Goal: Communication & Community: Participate in discussion

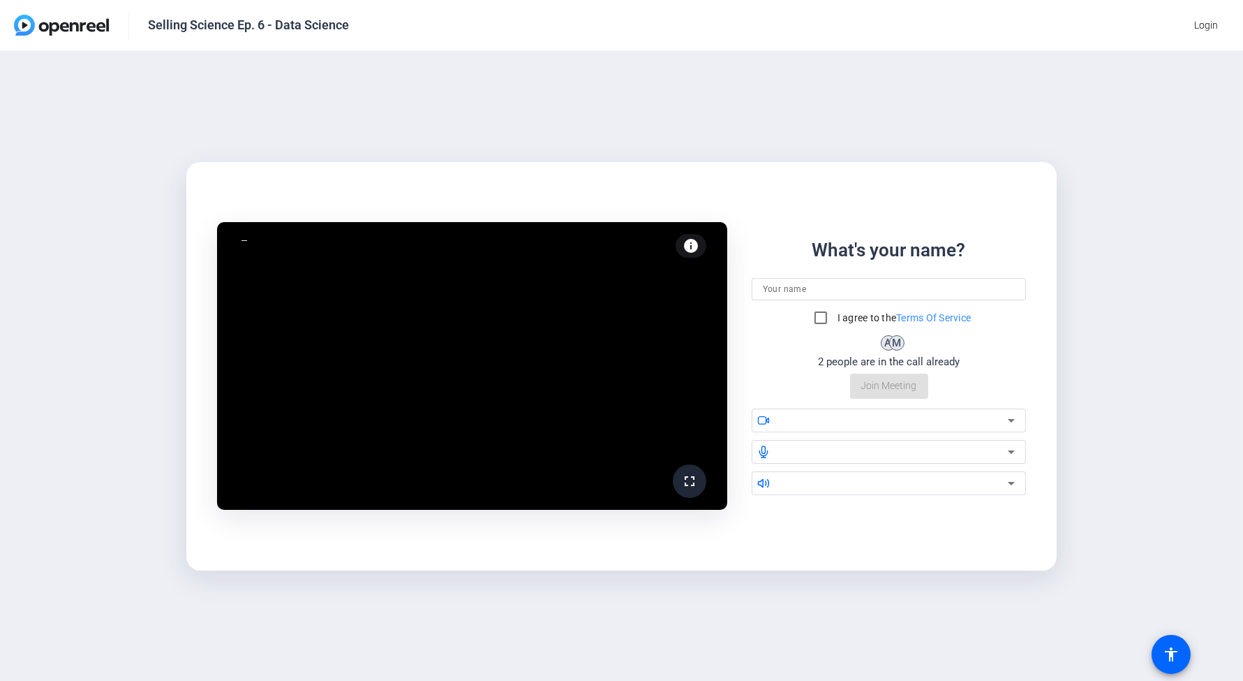
click at [822, 294] on input at bounding box center [889, 289] width 253 height 17
type input "[PERSON_NAME]"
click at [817, 320] on input "I agree to the Terms Of Service" at bounding box center [821, 318] width 28 height 28
checkbox input "true"
click at [839, 416] on div at bounding box center [894, 420] width 228 height 17
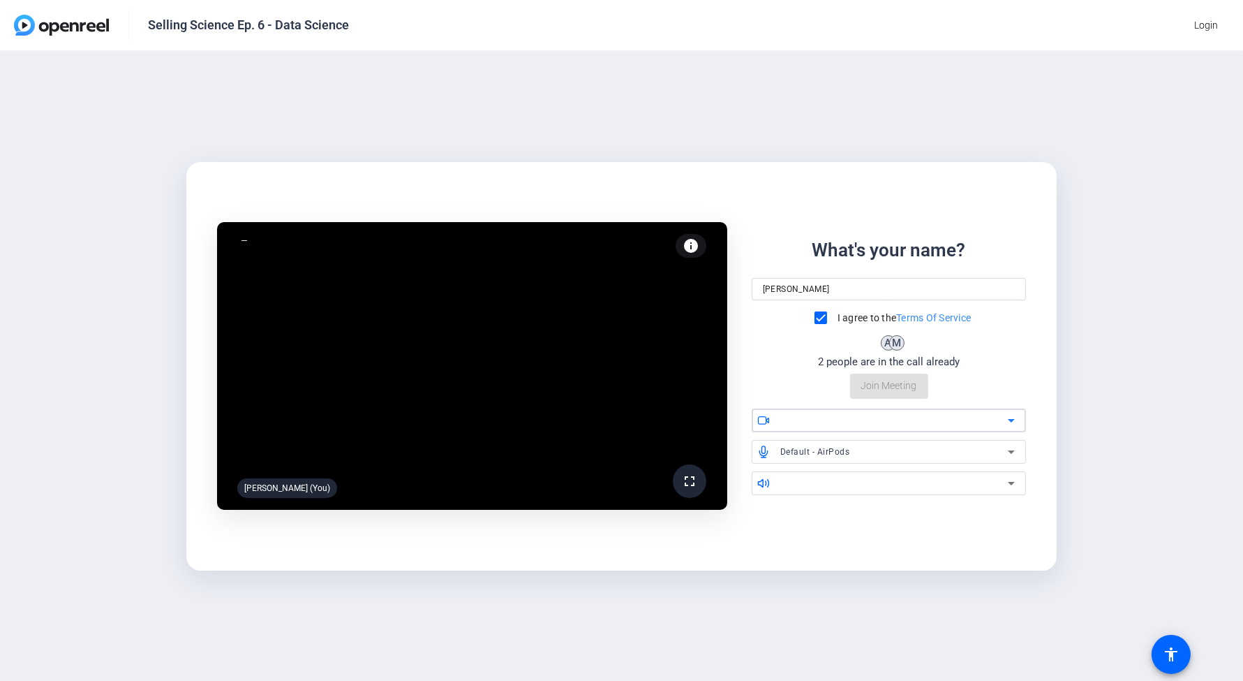
click at [1009, 421] on icon at bounding box center [1011, 420] width 17 height 17
click at [798, 361] on div "What's your name? [PERSON_NAME] I agree to the Terms Of Service A M 2 people ar…" at bounding box center [889, 318] width 275 height 162
click at [886, 385] on div "What's your name? [PERSON_NAME] I agree to the Terms Of Service A M 2 people ar…" at bounding box center [889, 318] width 275 height 162
click at [769, 419] on icon at bounding box center [763, 420] width 13 height 13
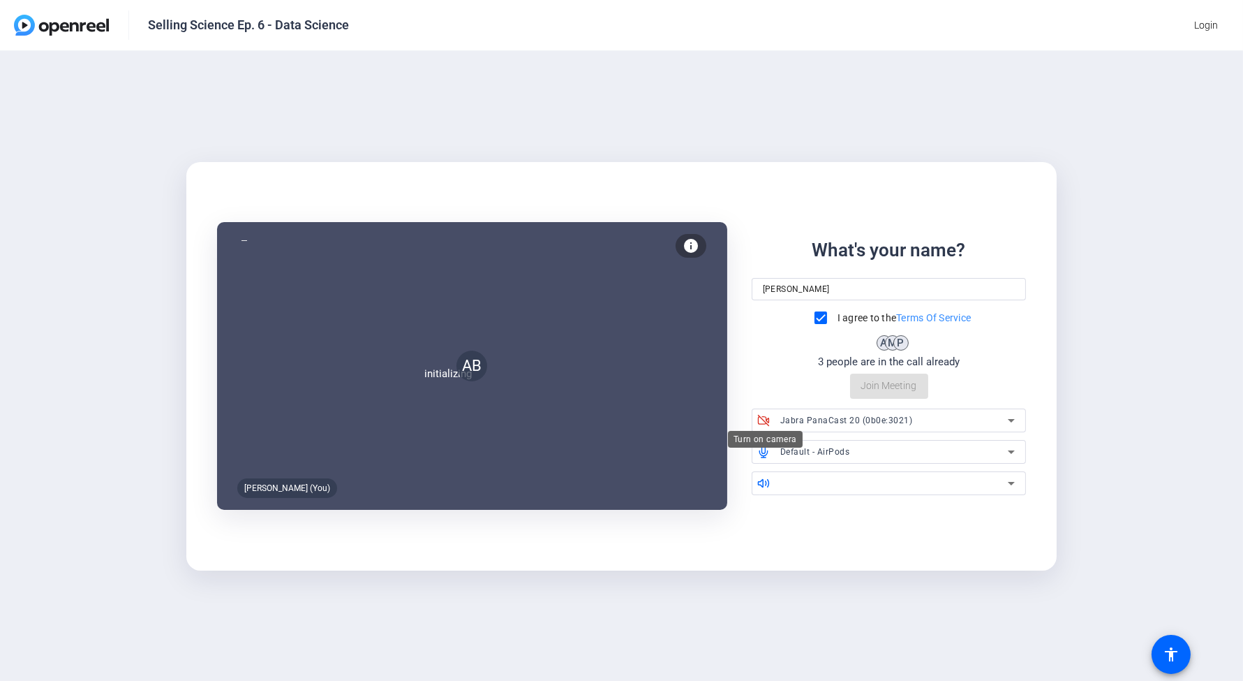
click at [769, 419] on icon at bounding box center [763, 420] width 13 height 13
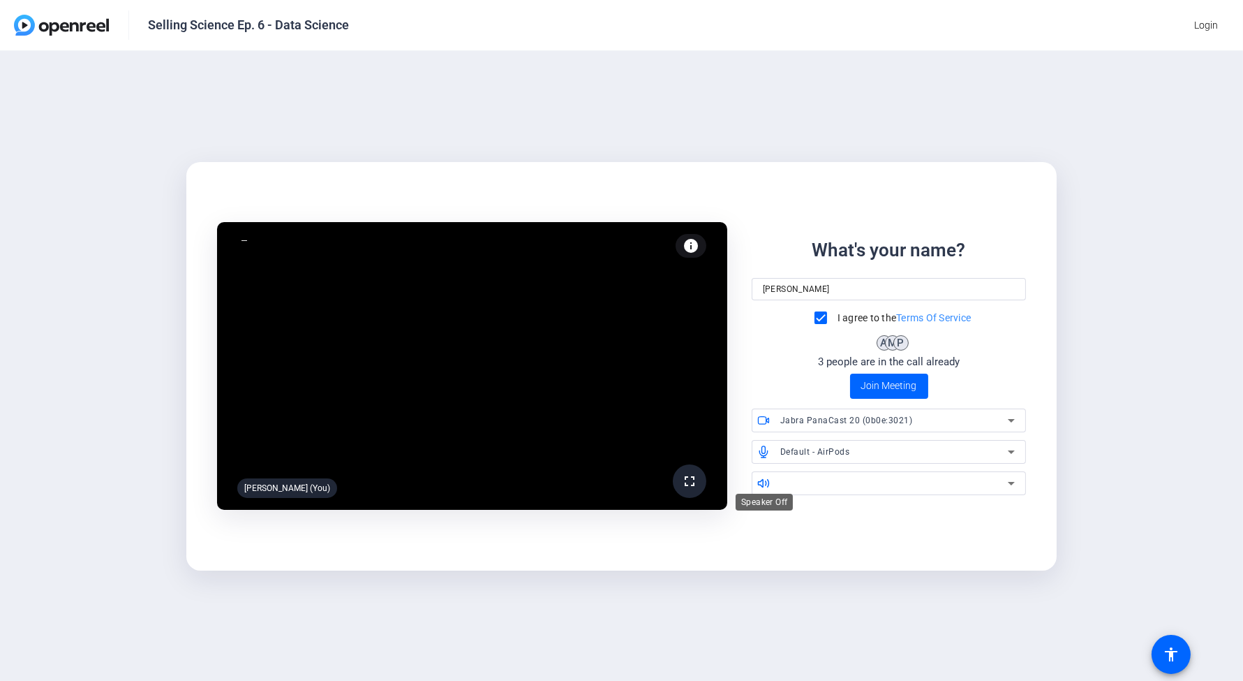
click at [759, 493] on div "Speaker Off" at bounding box center [764, 501] width 57 height 17
click at [1015, 486] on icon at bounding box center [1011, 483] width 17 height 17
click at [764, 484] on icon at bounding box center [763, 483] width 13 height 13
click at [763, 484] on icon at bounding box center [763, 483] width 10 height 8
click at [757, 419] on icon at bounding box center [763, 420] width 13 height 13
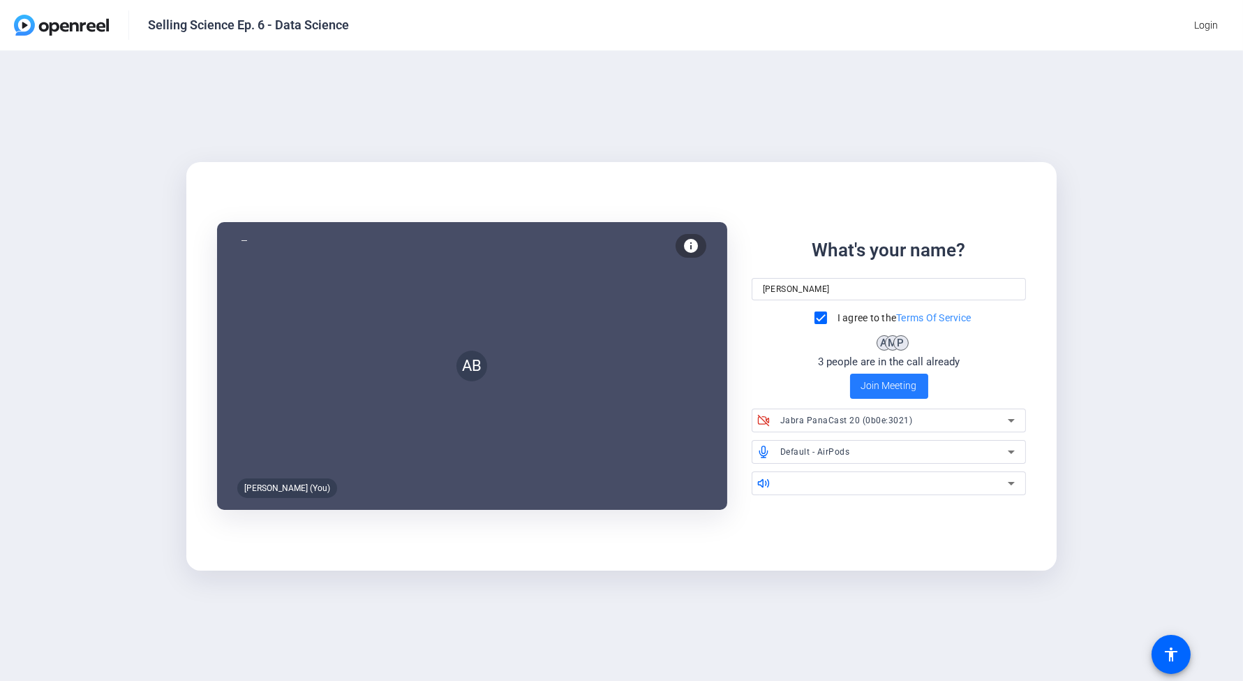
click at [875, 386] on span "Join Meeting" at bounding box center [889, 385] width 56 height 15
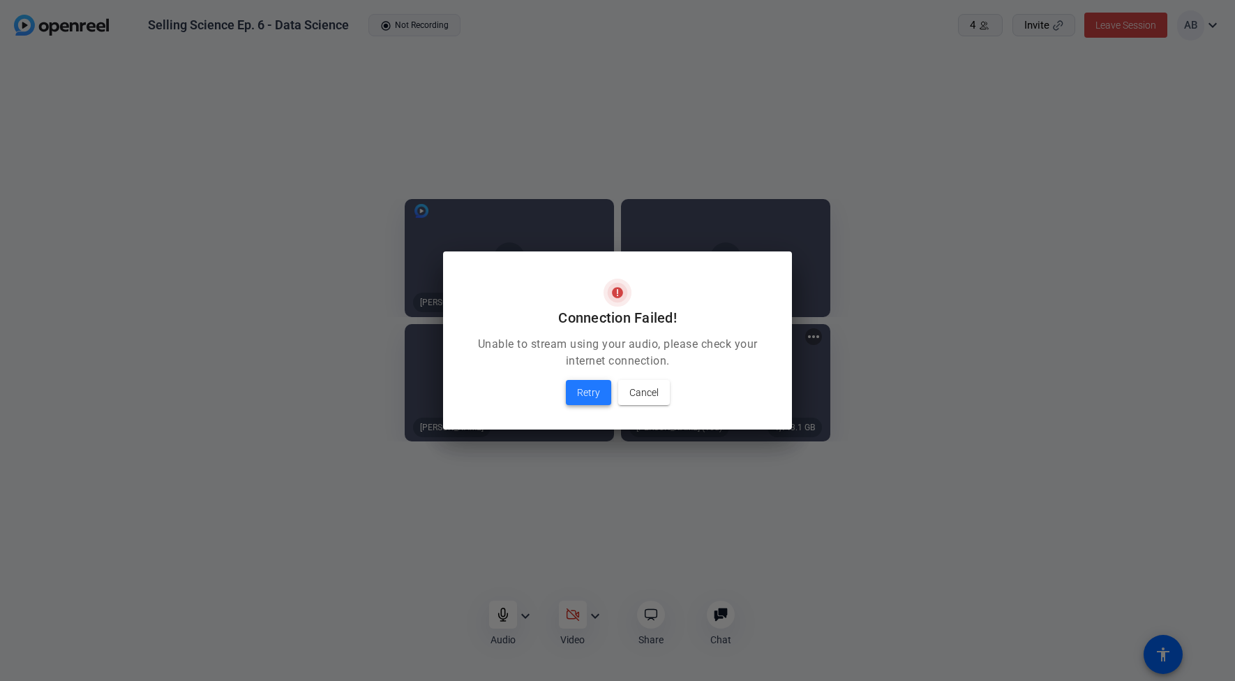
click at [595, 389] on span "Retry" at bounding box center [588, 392] width 23 height 17
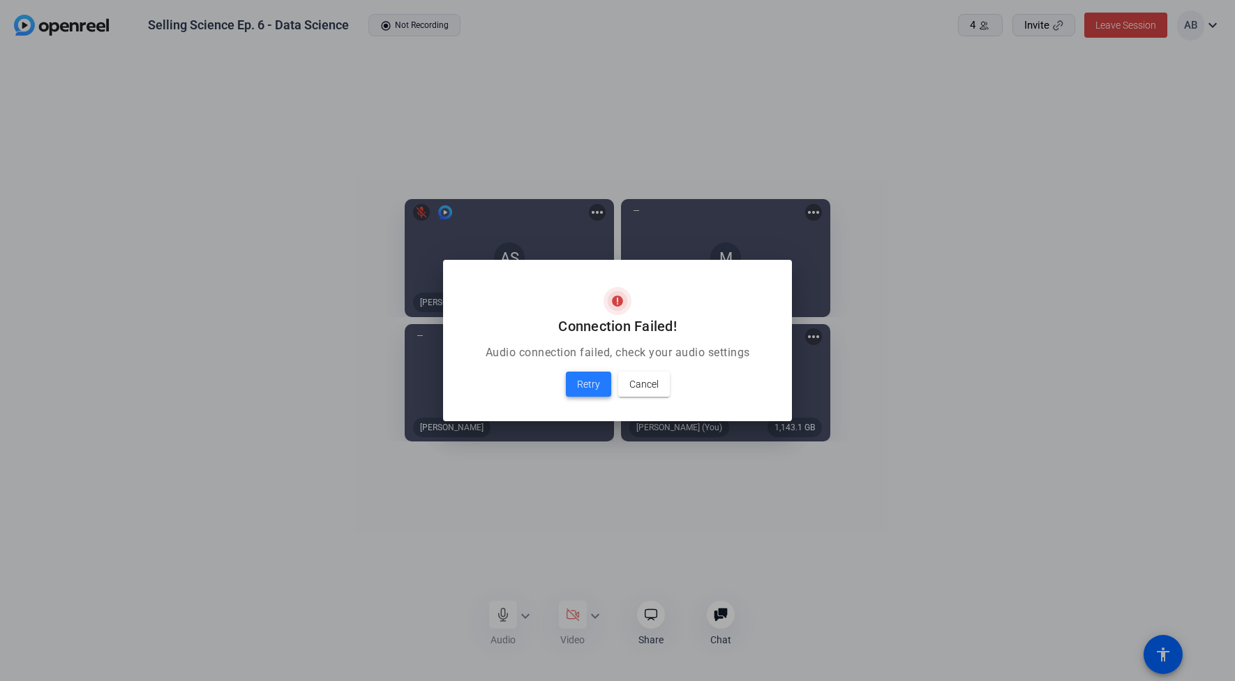
click at [594, 386] on span "Retry" at bounding box center [588, 384] width 23 height 17
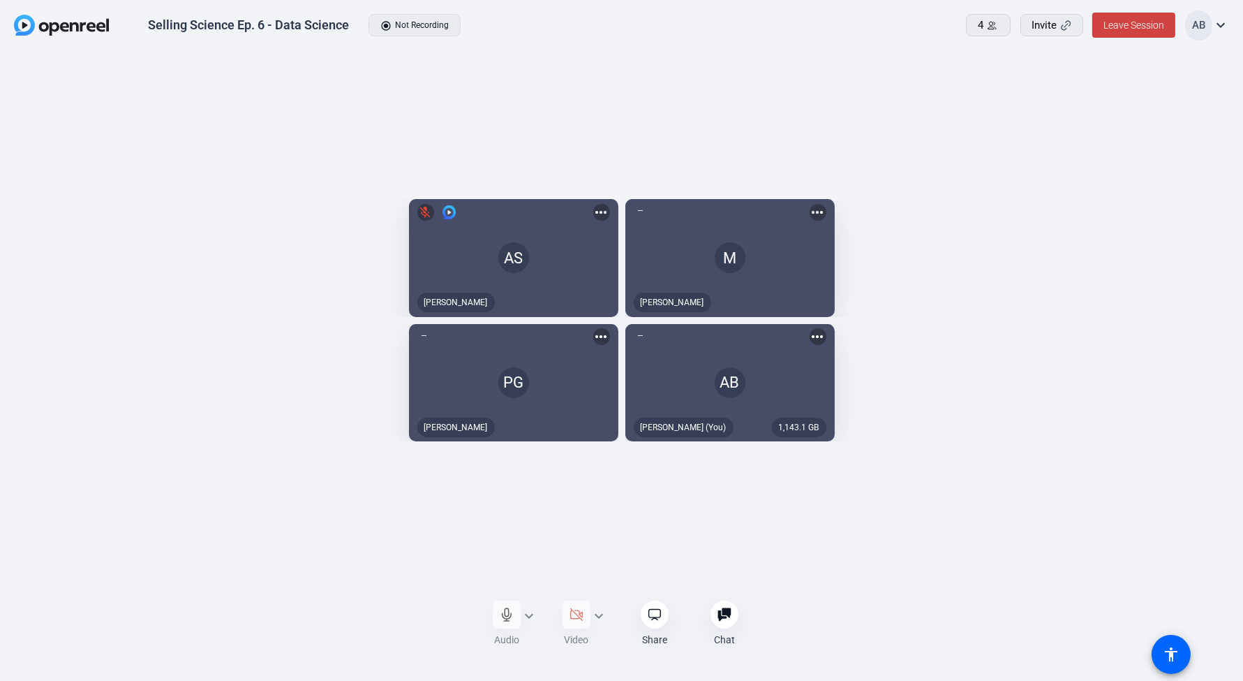
click at [527, 614] on div "Audio expand_more Video expand_more Share Chat 0 more_horiz 0" at bounding box center [621, 623] width 279 height 46
drag, startPoint x: 1183, startPoint y: 492, endPoint x: 1175, endPoint y: 472, distance: 21.6
click at [1183, 442] on openreel-capture-lite-video-stream "1,143.1 GB AB [PERSON_NAME] (You) more_horiz" at bounding box center [923, 383] width 597 height 118
click at [1219, 25] on mat-icon "expand_more" at bounding box center [1220, 25] width 17 height 17
click at [1166, 291] on div at bounding box center [621, 340] width 1243 height 681
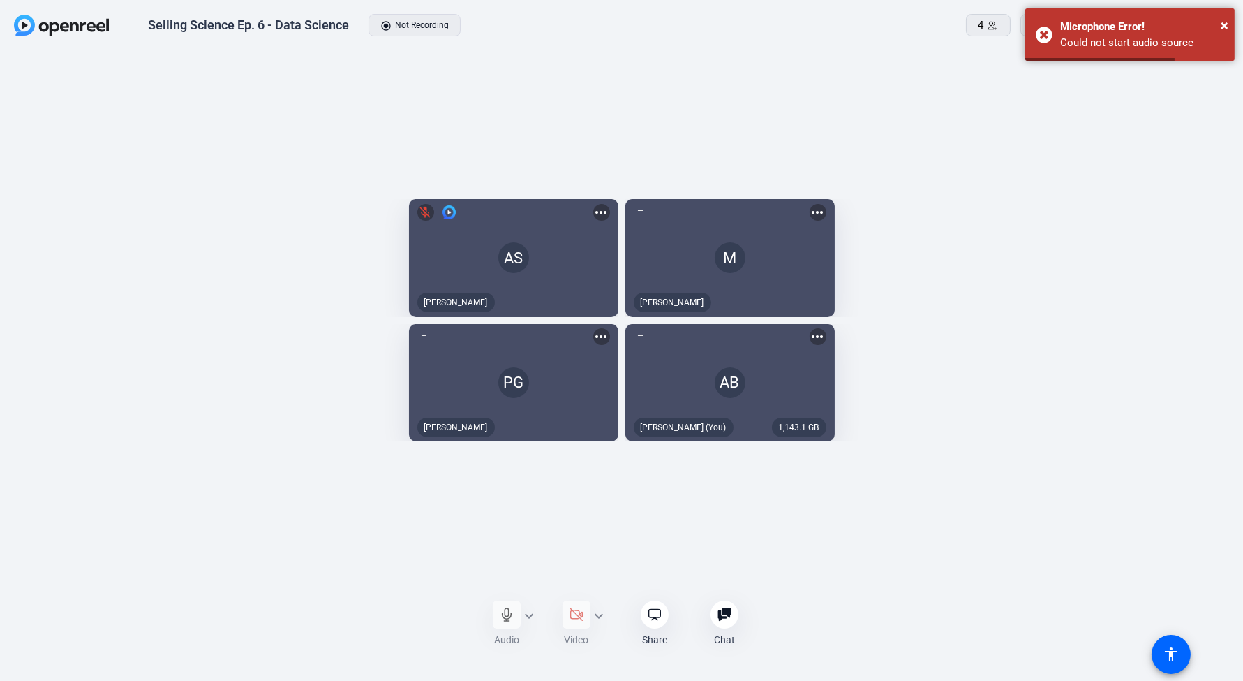
click at [1171, 434] on openreel-capture-lite-video-stream "1,143.1 GB AB [PERSON_NAME] (You) more_horiz" at bounding box center [923, 383] width 597 height 118
click at [77, 442] on openreel-capture-lite-video-stream "PG [PERSON_NAME] more_horiz" at bounding box center [319, 383] width 597 height 118
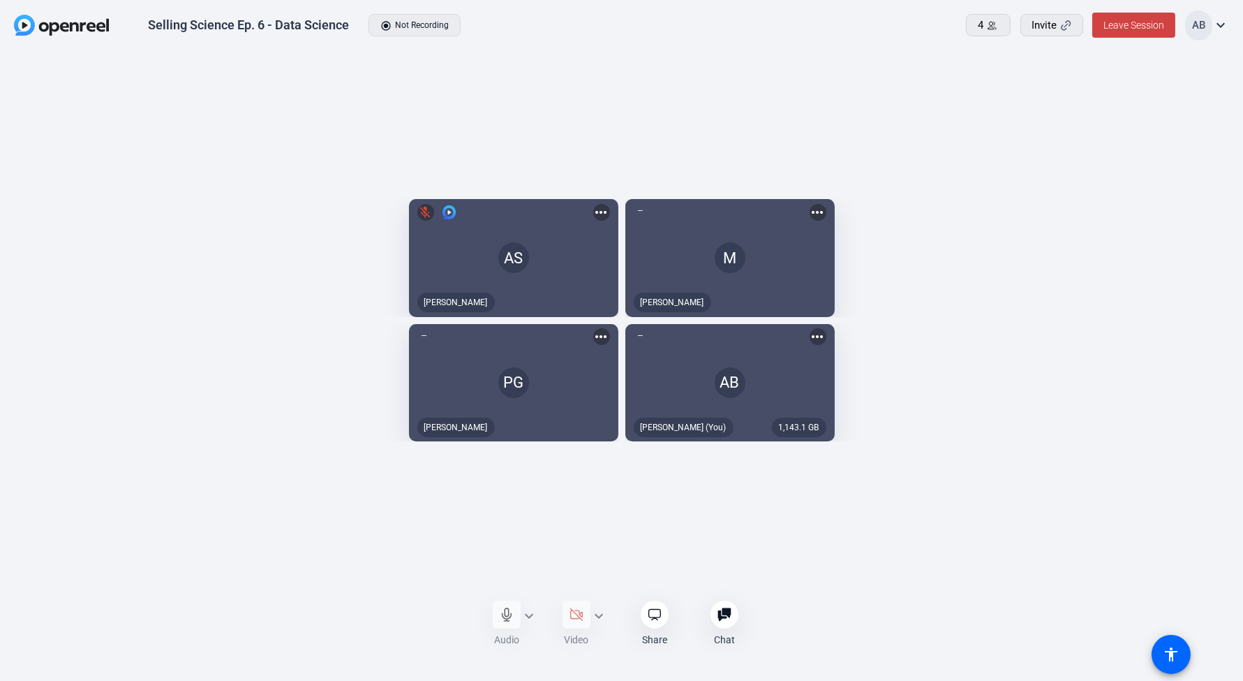
click at [512, 620] on div "Audio expand_more Video expand_more Share Chat 0 more_horiz 0" at bounding box center [621, 623] width 279 height 46
click at [731, 620] on div at bounding box center [725, 614] width 28 height 28
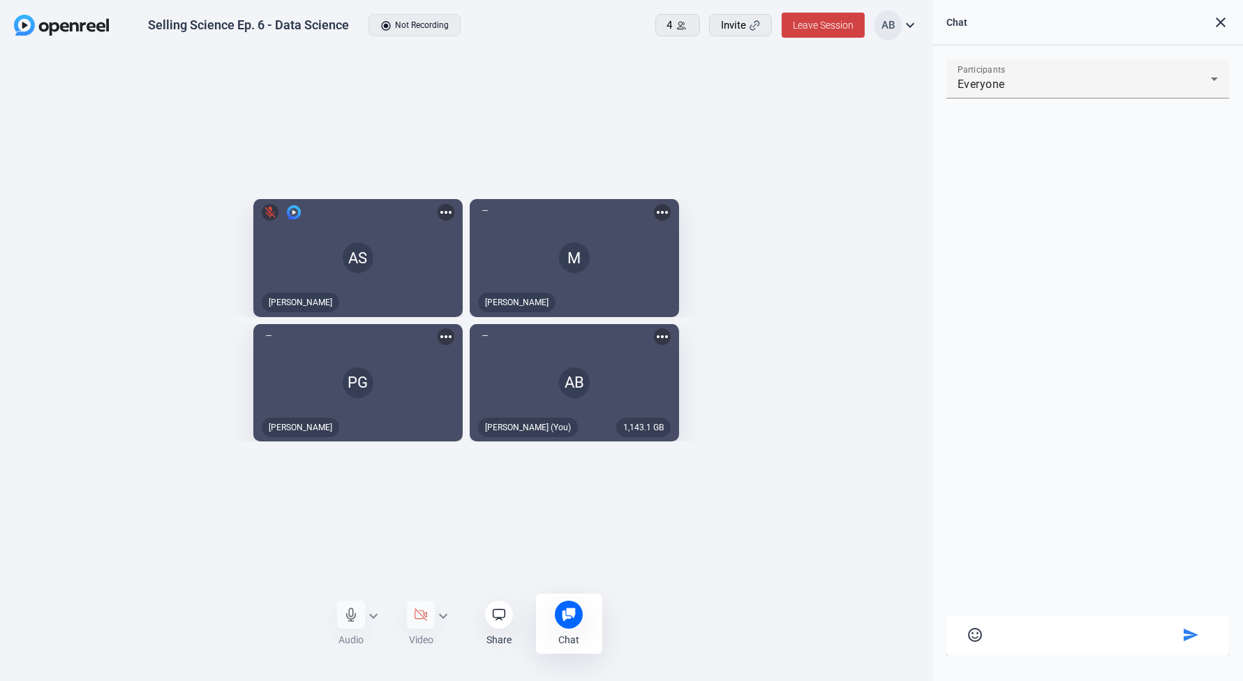
click at [1029, 635] on textarea at bounding box center [1088, 632] width 182 height 13
type textarea "Struggling over here :P its not recognizing airpod microphone I think"
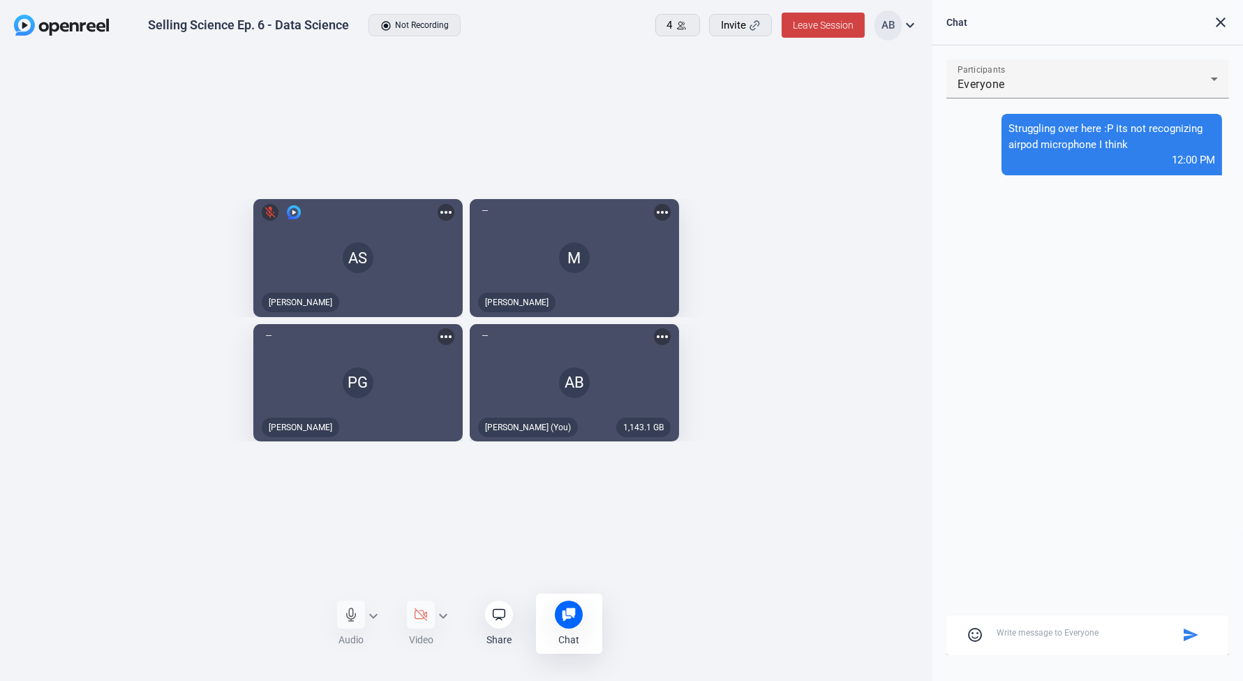
click at [149, 630] on div "Audio expand_more Video expand_more Share Chat 0 more_horiz 0" at bounding box center [466, 623] width 933 height 54
click at [1048, 632] on textarea at bounding box center [1088, 632] width 182 height 13
click at [374, 615] on div "Audio expand_more Video expand_more Share Chat 0 more_horiz 0" at bounding box center [466, 623] width 279 height 60
click at [347, 618] on div "Audio expand_more Video expand_more Share Chat 0 more_horiz 0" at bounding box center [466, 623] width 279 height 60
click at [912, 21] on mat-icon "expand_more" at bounding box center [910, 25] width 17 height 17
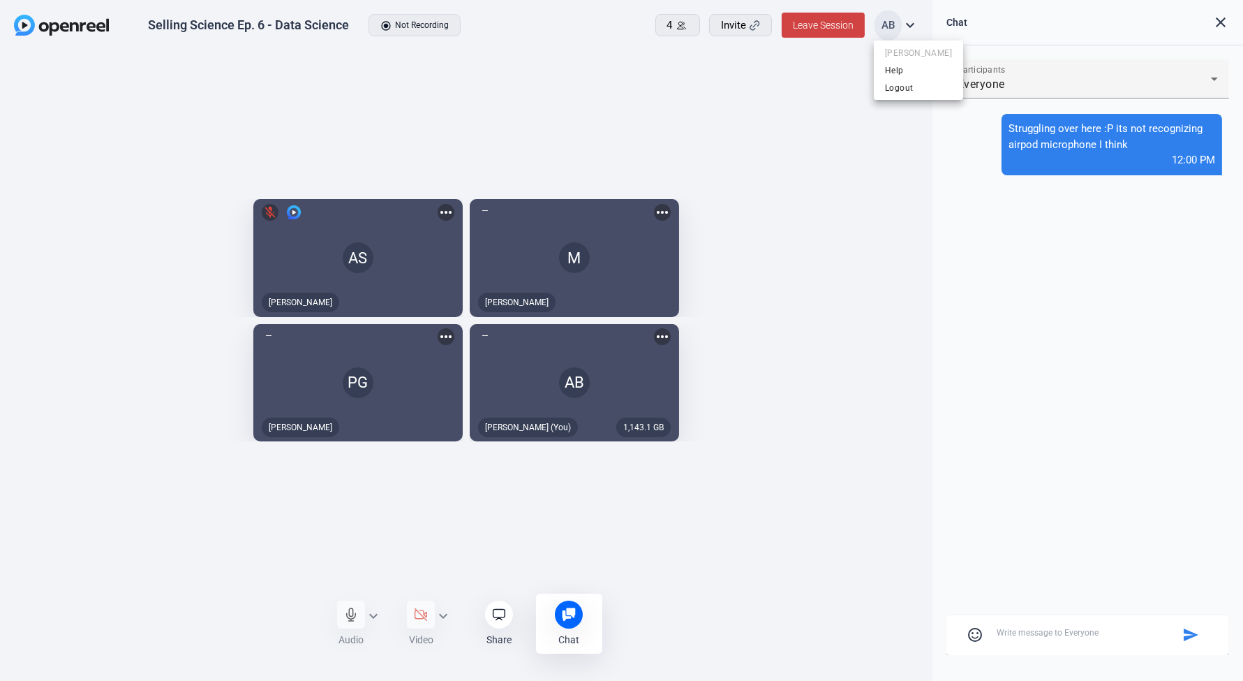
click at [912, 21] on div at bounding box center [621, 340] width 1243 height 681
click at [342, 621] on div "Audio expand_more Video expand_more Share Chat 0 more_horiz 0" at bounding box center [466, 623] width 279 height 60
click at [384, 612] on div "Audio expand_more Video expand_more Share Chat 0 more_horiz 0" at bounding box center [466, 623] width 279 height 60
click at [373, 615] on div "Audio expand_more Video expand_more Share Chat 0 more_horiz 0" at bounding box center [466, 623] width 279 height 60
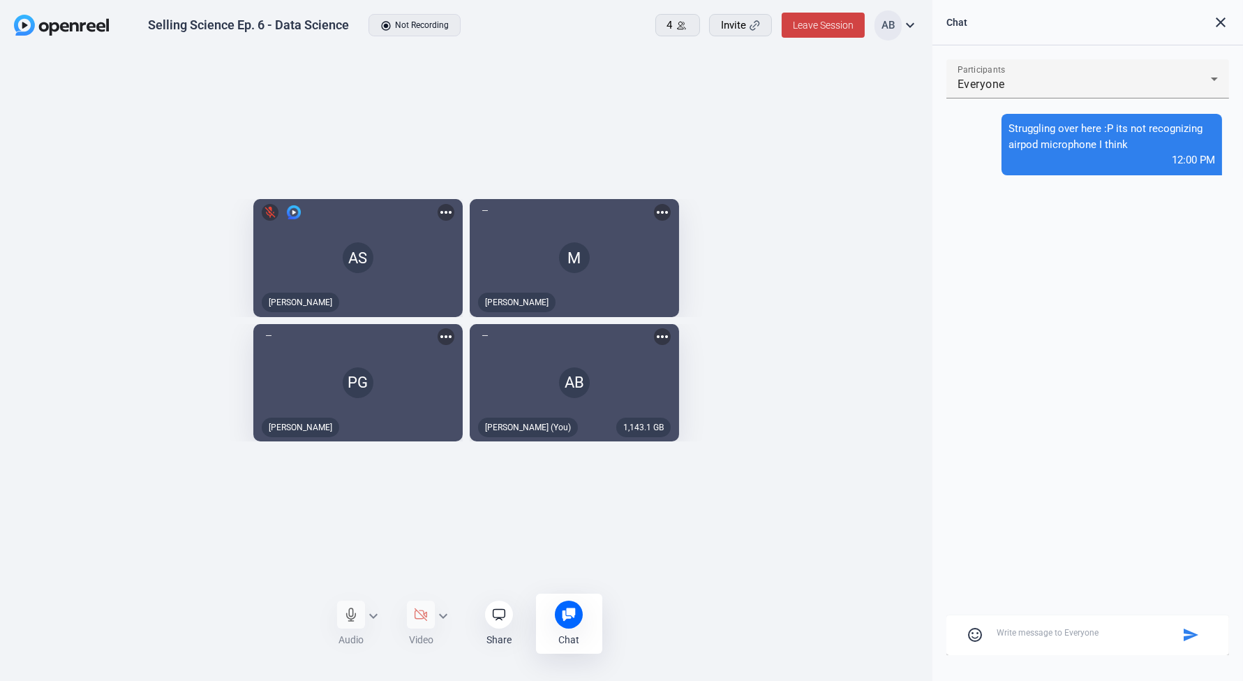
click at [1024, 628] on textarea at bounding box center [1088, 632] width 182 height 13
type textarea "I'll drop and rejoin using the laptop one"
click at [832, 17] on span at bounding box center [823, 25] width 83 height 34
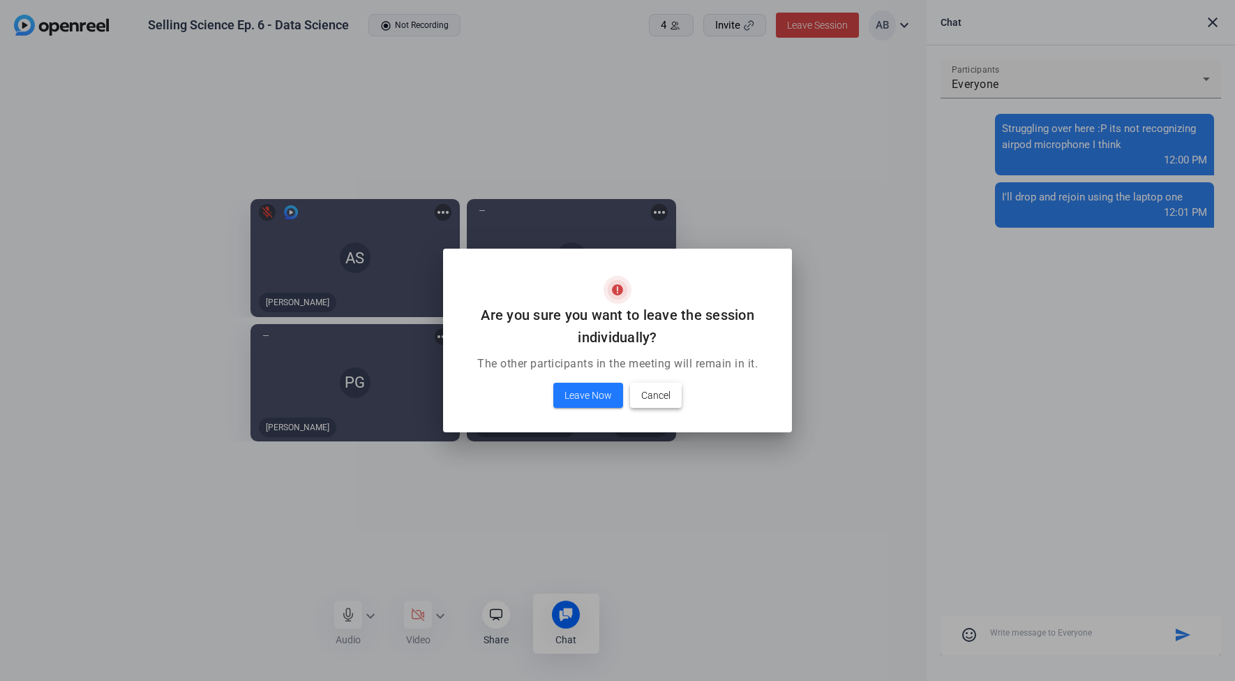
drag, startPoint x: 661, startPoint y: 388, endPoint x: 698, endPoint y: 398, distance: 38.3
click at [664, 388] on span "Cancel" at bounding box center [655, 395] width 29 height 17
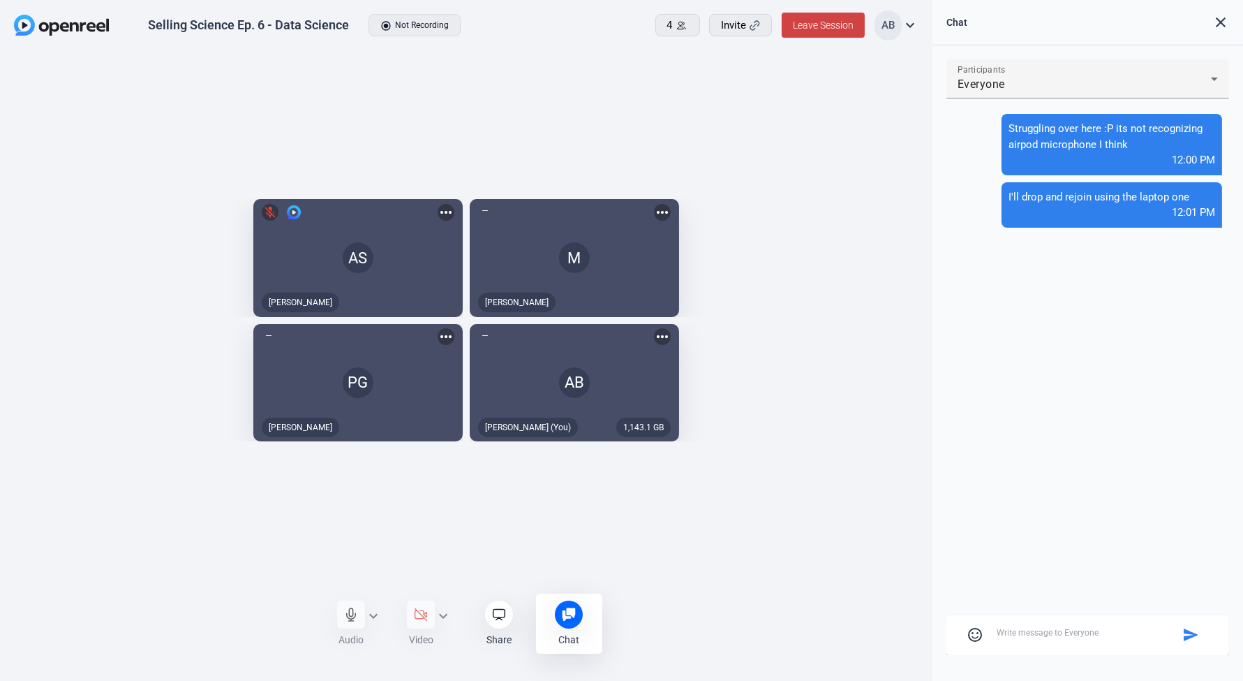
click at [1027, 629] on textarea at bounding box center [1088, 632] width 182 height 13
type textarea "I can hear you - does that work [PERSON_NAME]?"
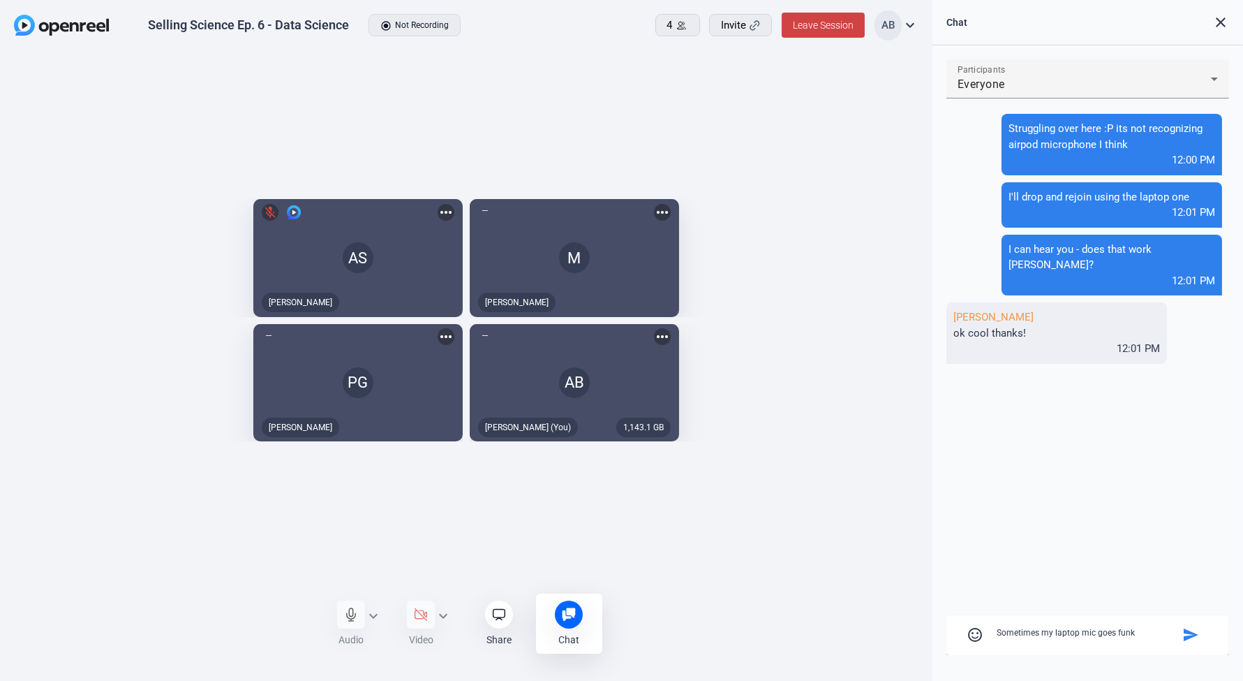
type textarea "Sometimes my laptop mic goes funky"
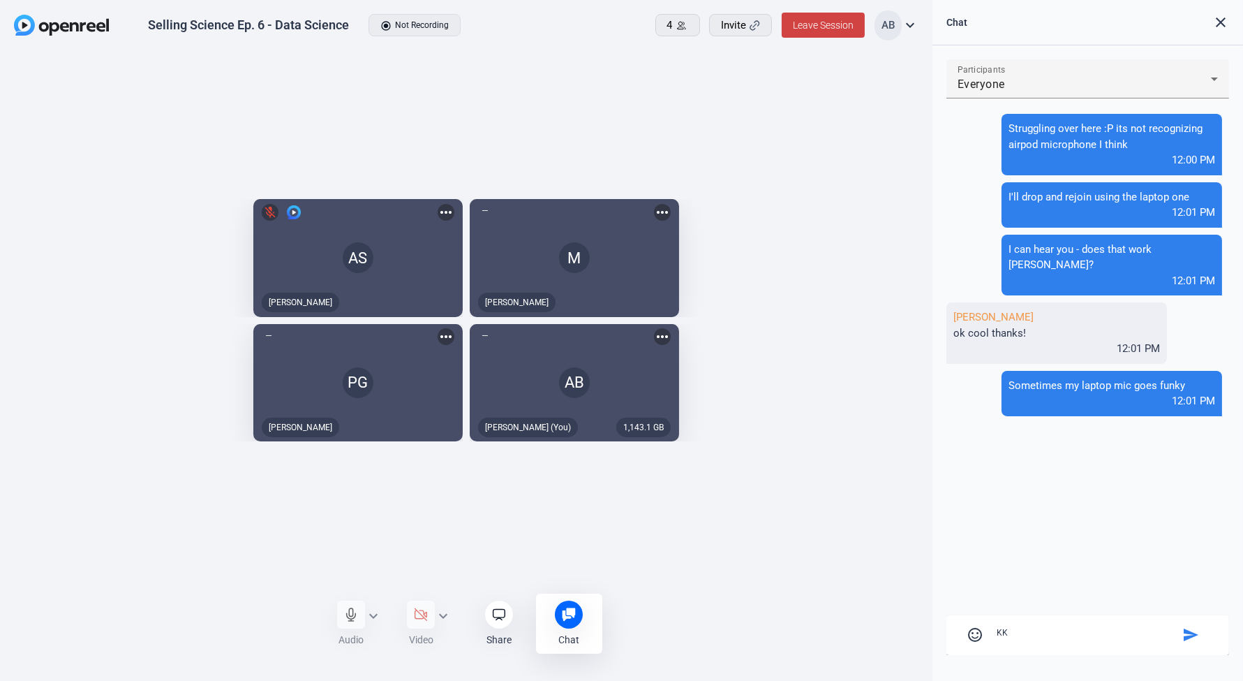
type textarea "K"
type textarea "Ok"
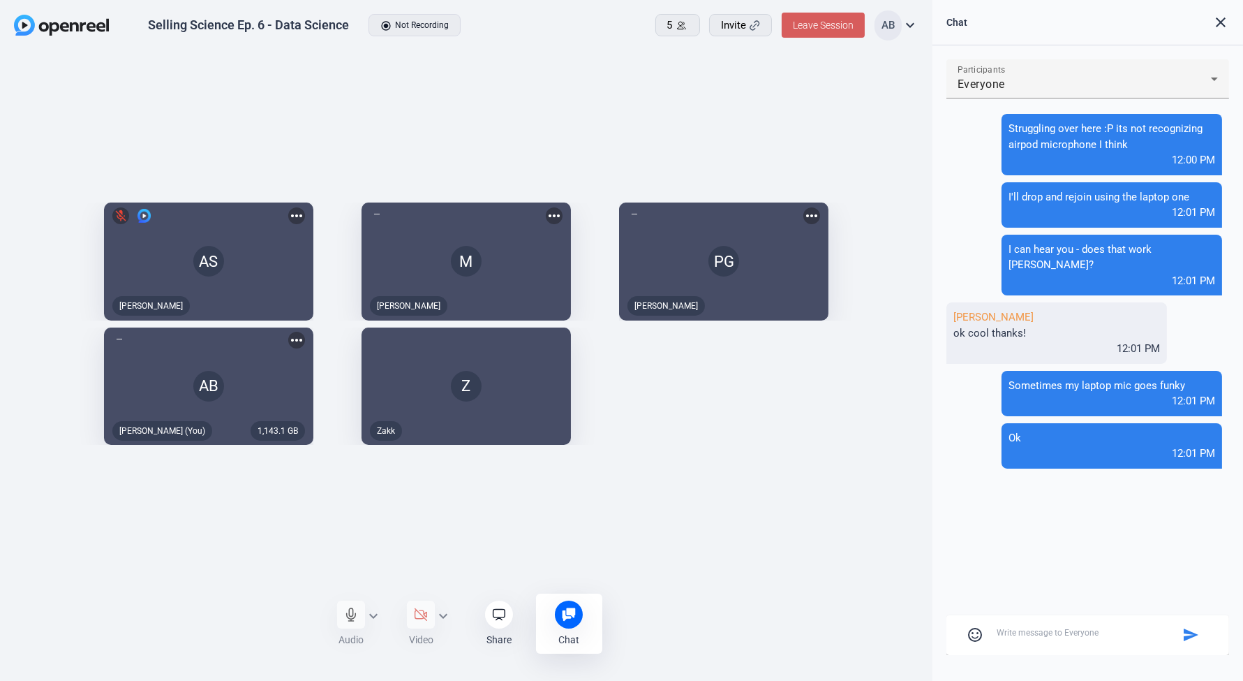
click at [821, 22] on span "Leave Session" at bounding box center [823, 25] width 61 height 11
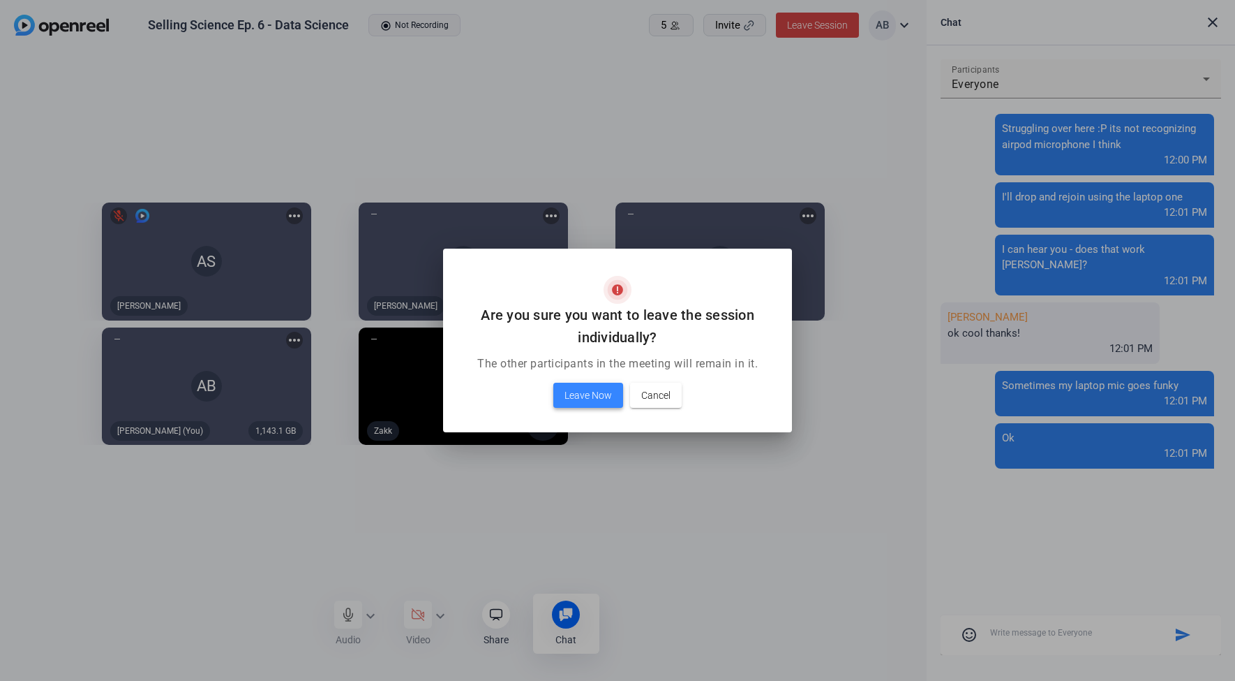
click at [585, 396] on span "Leave Now" at bounding box center [588, 395] width 47 height 17
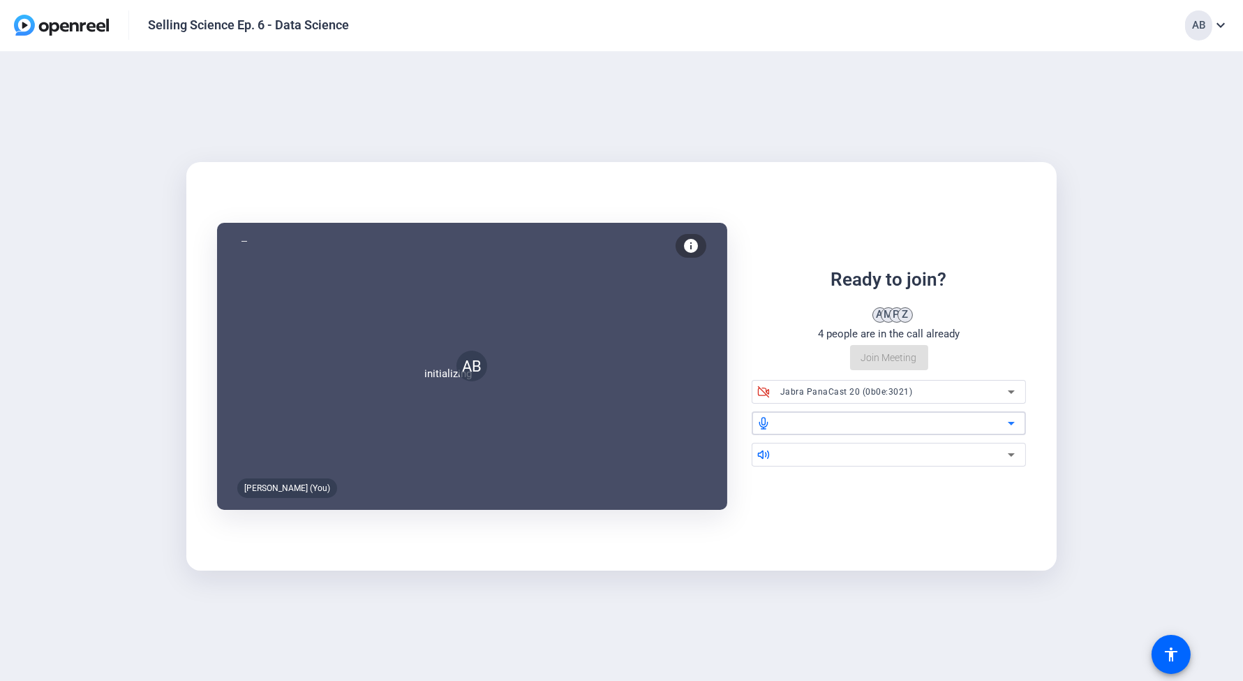
click at [787, 422] on div at bounding box center [894, 423] width 228 height 17
click at [1012, 424] on icon at bounding box center [1011, 423] width 17 height 17
click at [1005, 424] on icon at bounding box center [1011, 423] width 17 height 17
click at [764, 427] on icon at bounding box center [763, 422] width 8 height 11
click at [763, 424] on icon at bounding box center [763, 422] width 10 height 10
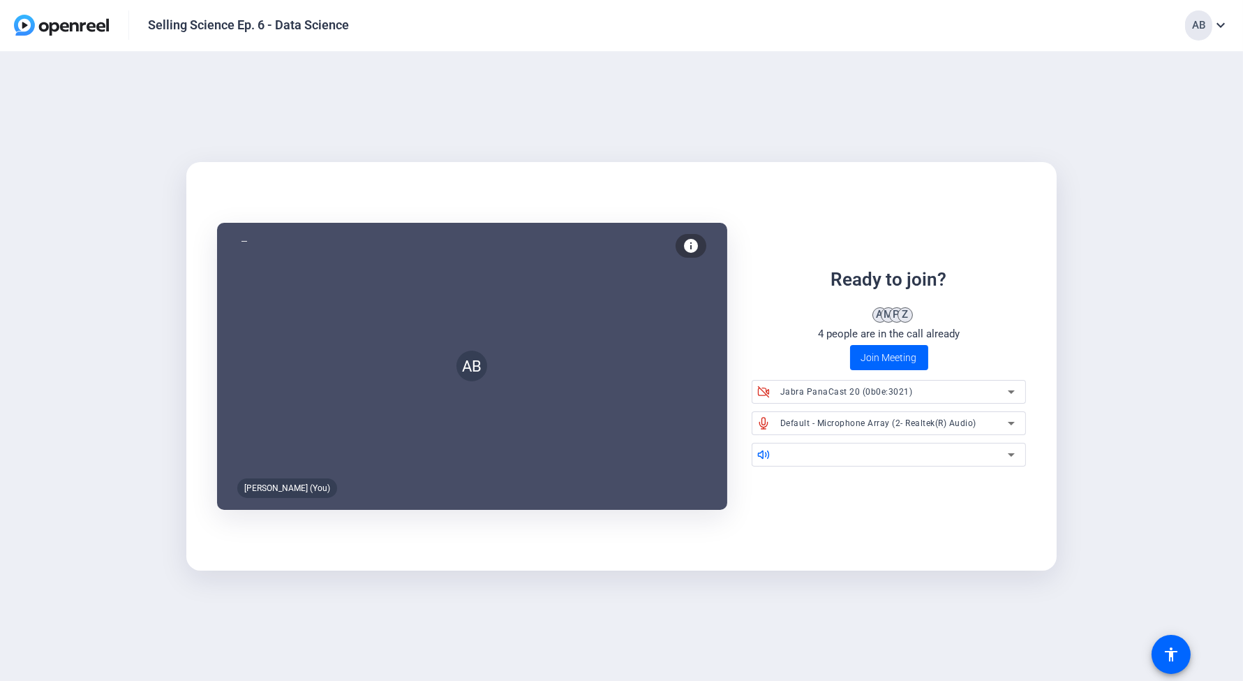
click at [1011, 454] on icon at bounding box center [1011, 454] width 7 height 3
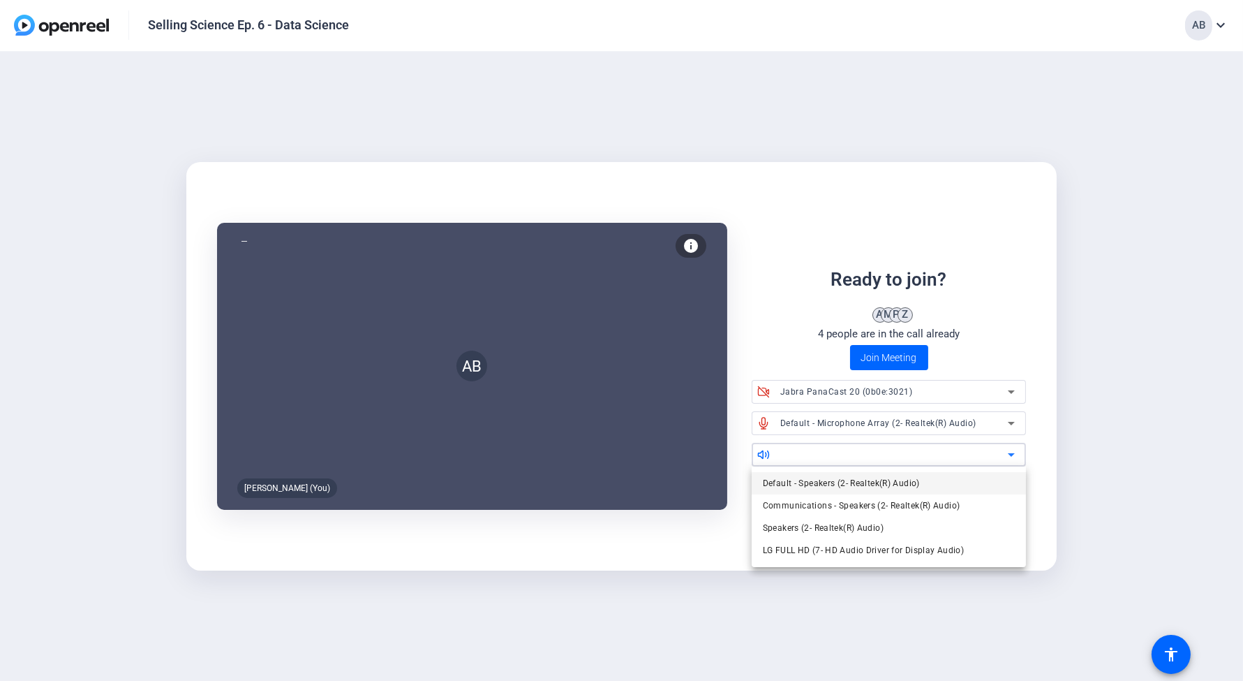
click at [921, 480] on mat-option "Default - Speakers (2- Realtek(R) Audio)" at bounding box center [889, 483] width 275 height 22
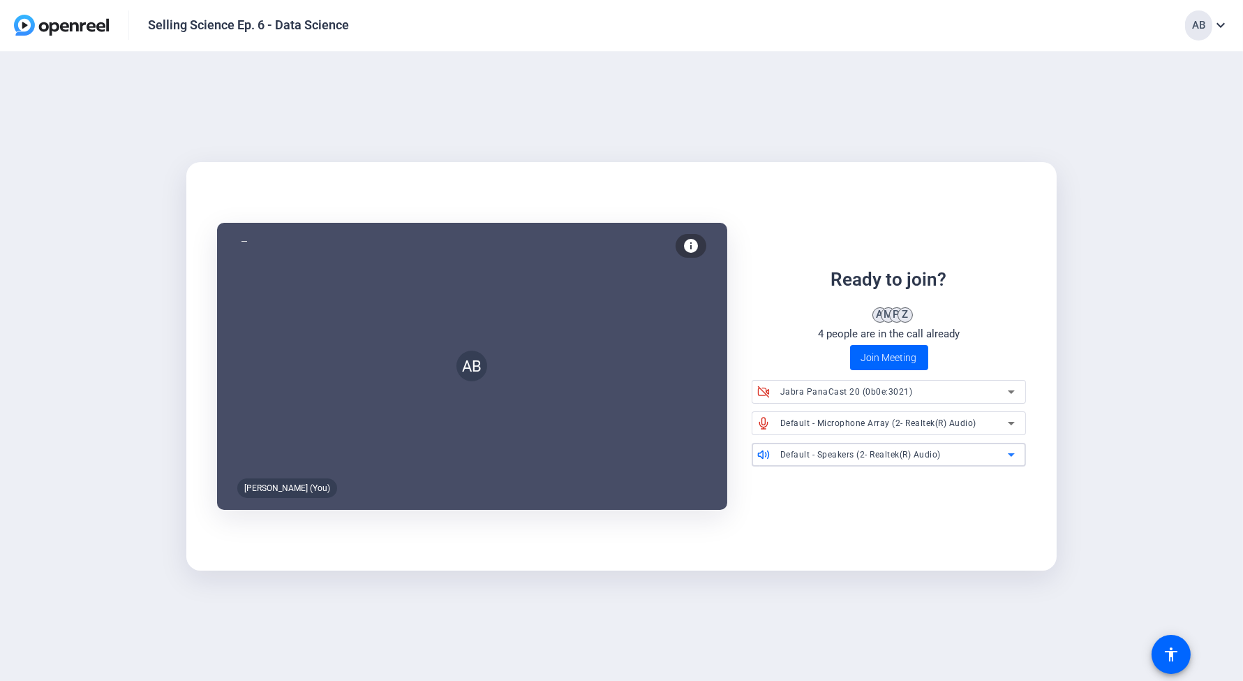
click at [909, 510] on div "AB [PERSON_NAME] (You) info Test your audio and video Ready to join? A M P Z 4 …" at bounding box center [622, 365] width 848 height 325
click at [906, 348] on span at bounding box center [889, 358] width 78 height 34
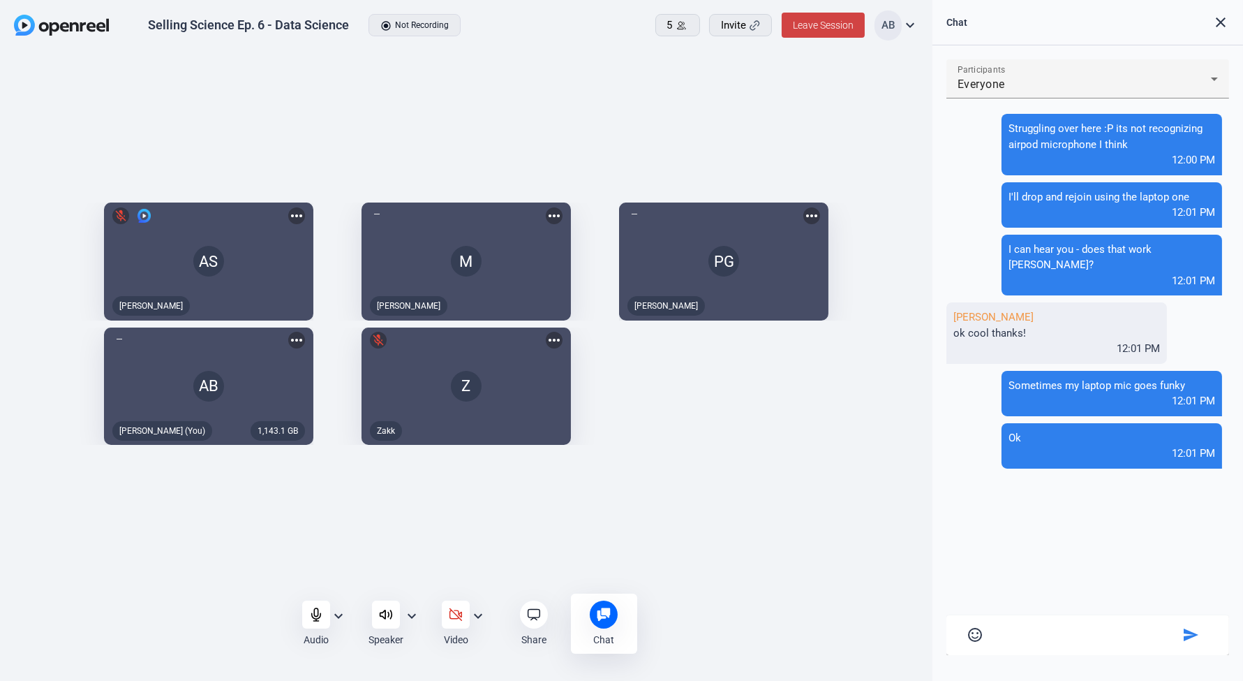
click at [1064, 535] on div "Participants Everyone Struggling over here :P its not recognizing airpod microp…" at bounding box center [1087, 356] width 283 height 595
click at [317, 618] on icon at bounding box center [316, 614] width 9 height 13
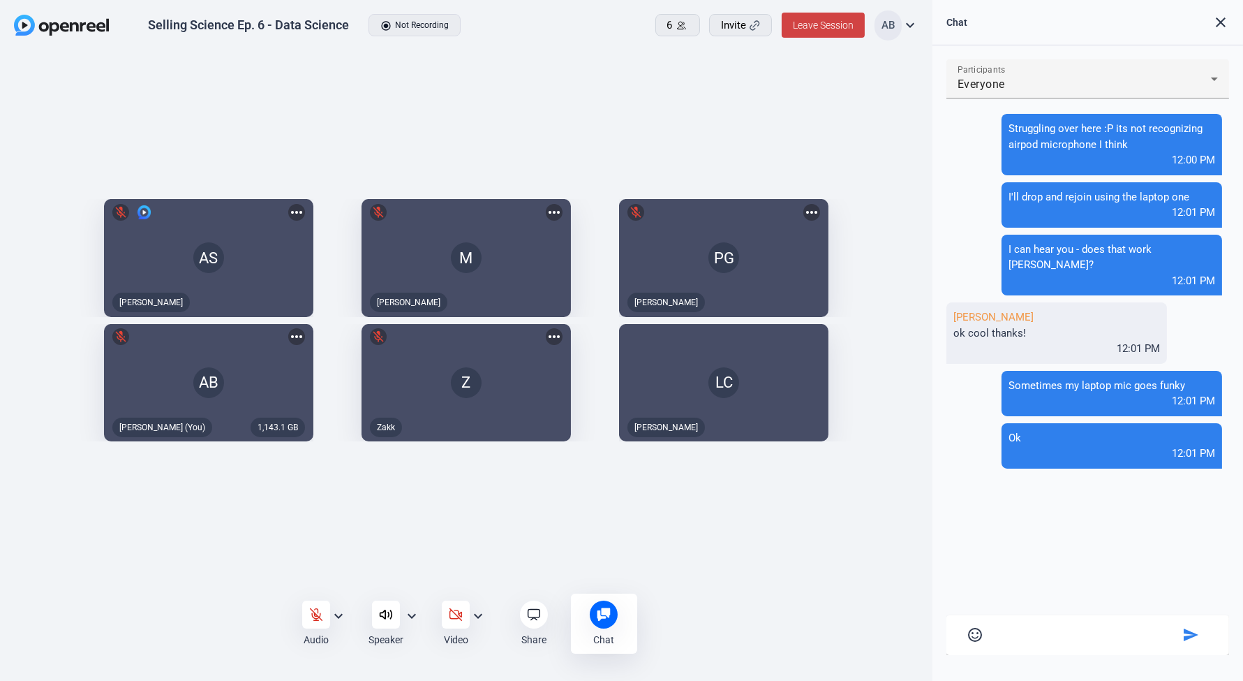
click at [1094, 536] on div "Participants Everyone Struggling over here :P its not recognizing airpod microp…" at bounding box center [1087, 356] width 283 height 595
click at [720, 562] on div "AS mic_off [PERSON_NAME] more_horiz M mic_off [PERSON_NAME] more_horiz PG mic_o…" at bounding box center [466, 324] width 933 height 544
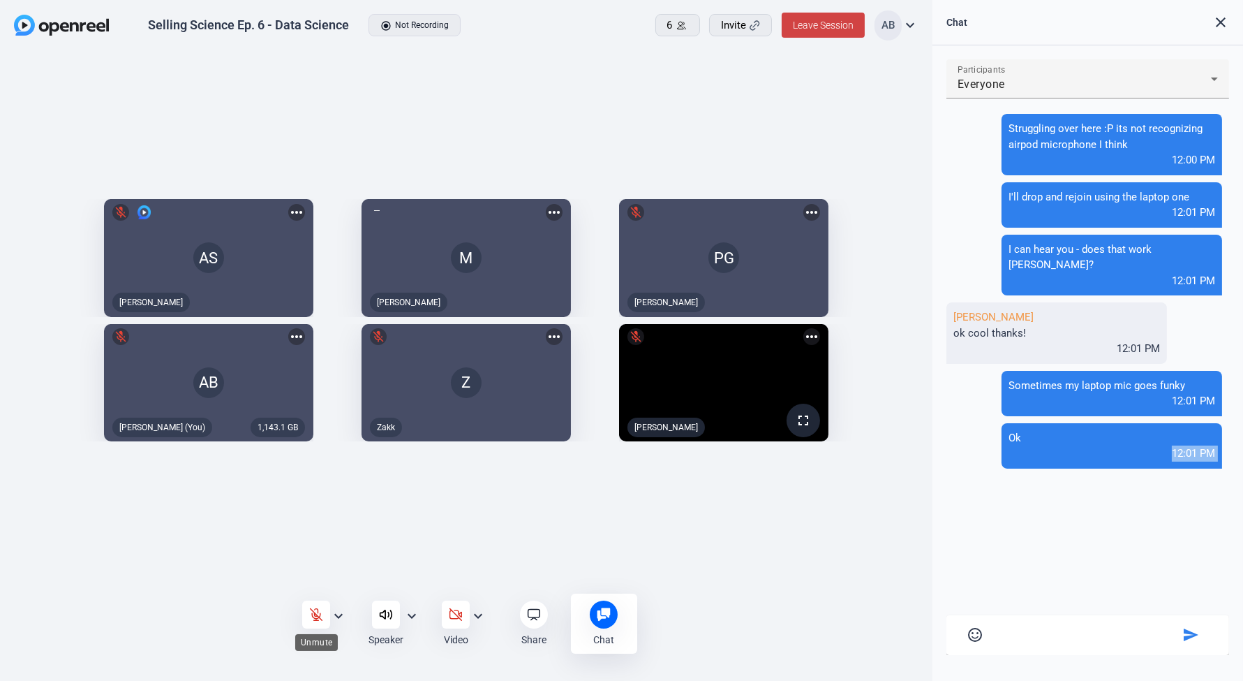
click at [311, 614] on icon at bounding box center [316, 614] width 14 height 14
click at [321, 618] on icon at bounding box center [316, 614] width 14 height 14
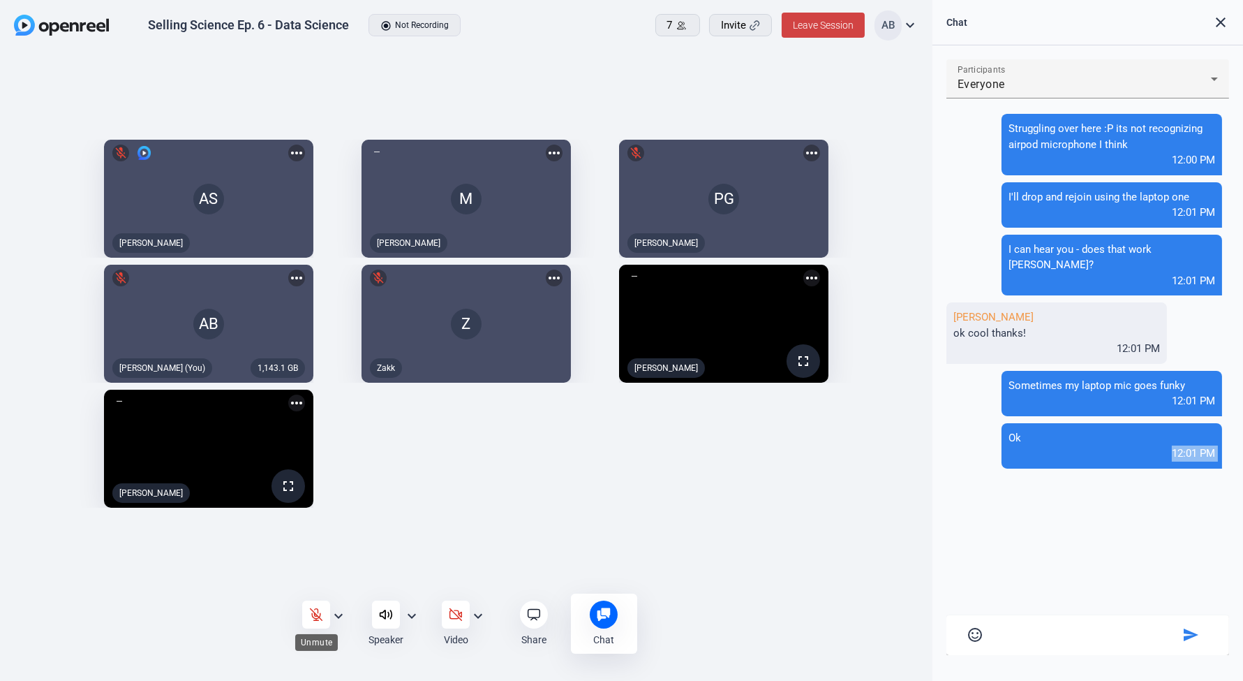
click at [315, 616] on icon at bounding box center [316, 614] width 14 height 14
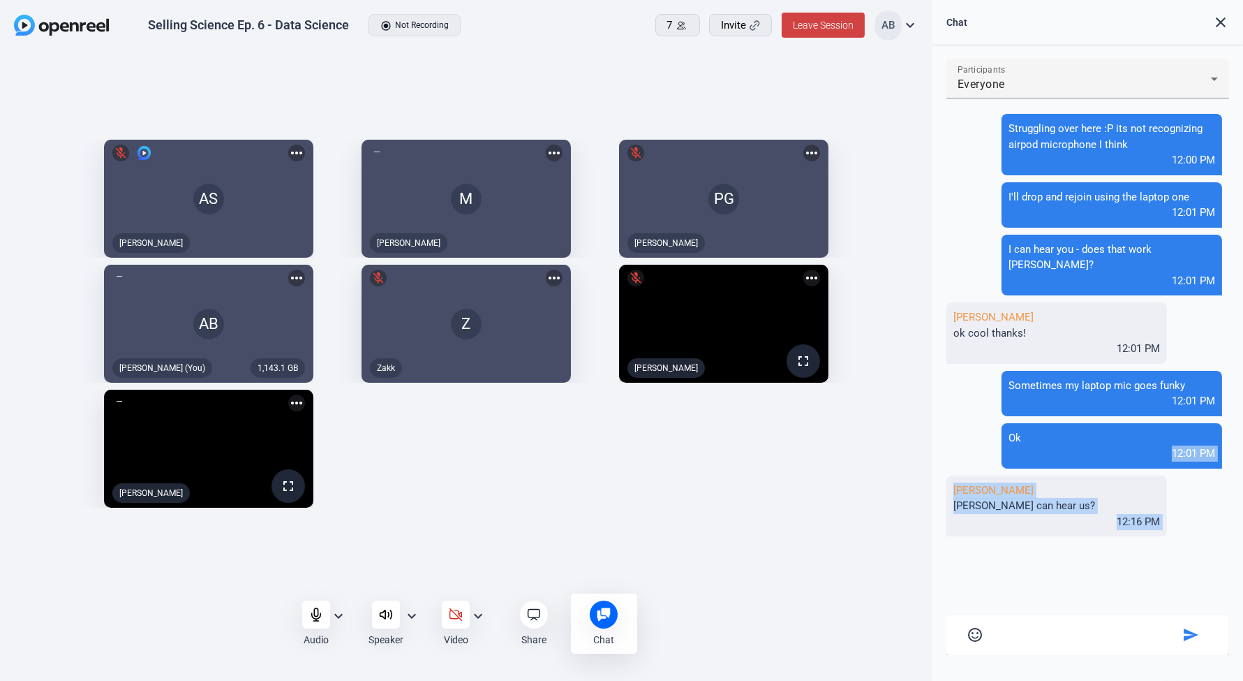
click at [1040, 514] on div "12:16 PM" at bounding box center [1056, 522] width 207 height 16
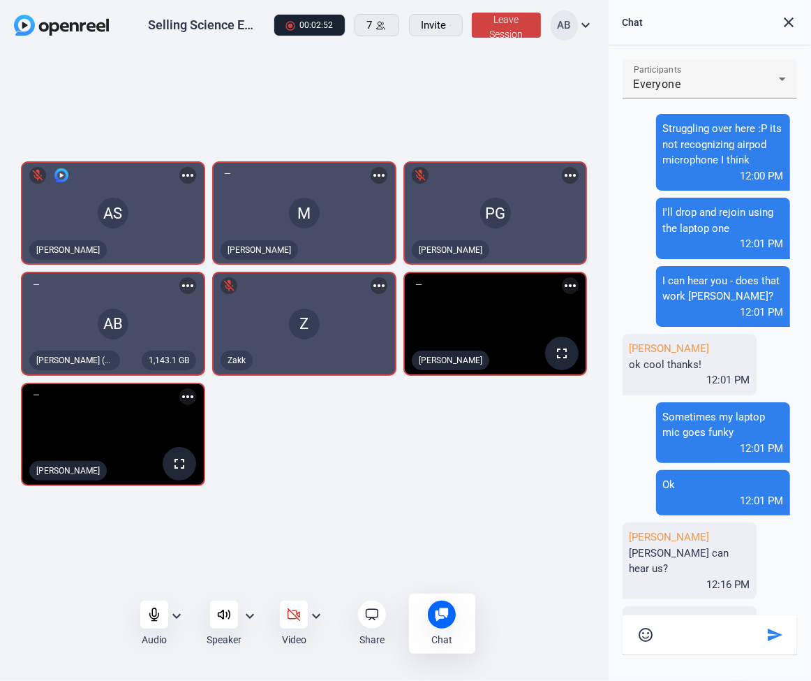
click at [77, 542] on div "AS mic_off [PERSON_NAME] more_horiz M [PERSON_NAME] more_horiz PG mic_off [PERS…" at bounding box center [304, 324] width 609 height 544
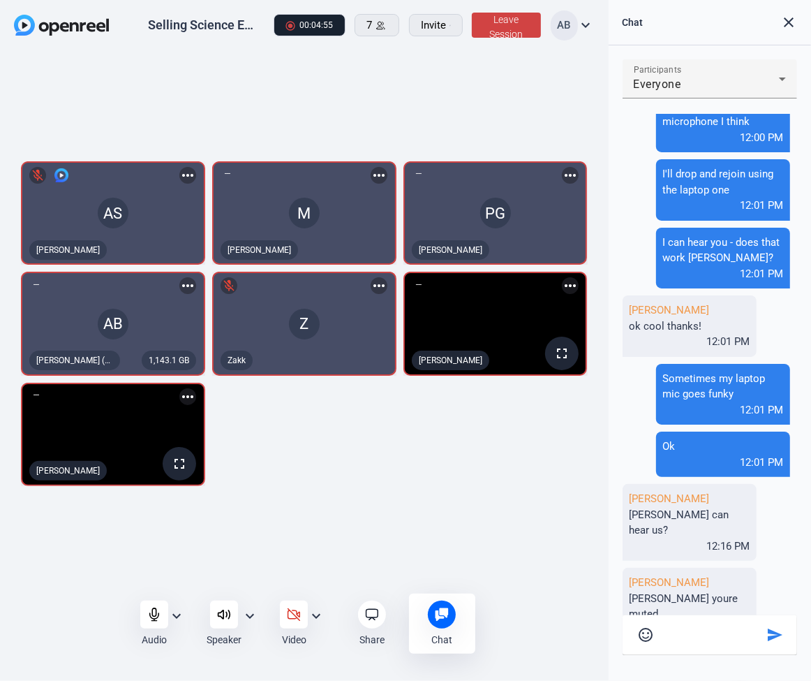
scroll to position [59, 0]
